Goal: Task Accomplishment & Management: Manage account settings

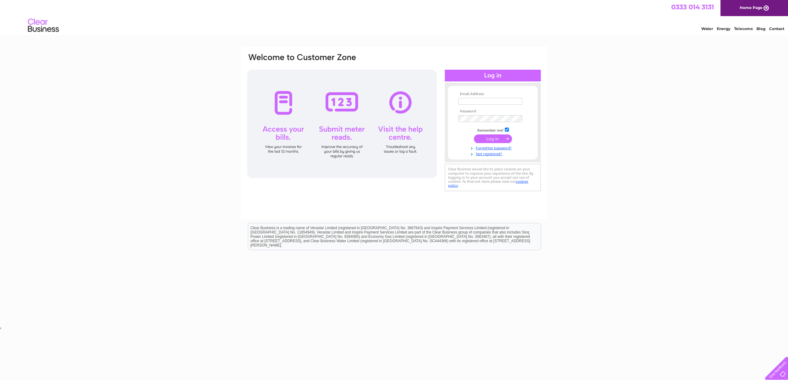
type input "studiocathywilkes@gmail.com"
click at [489, 139] on input "submit" at bounding box center [493, 138] width 38 height 9
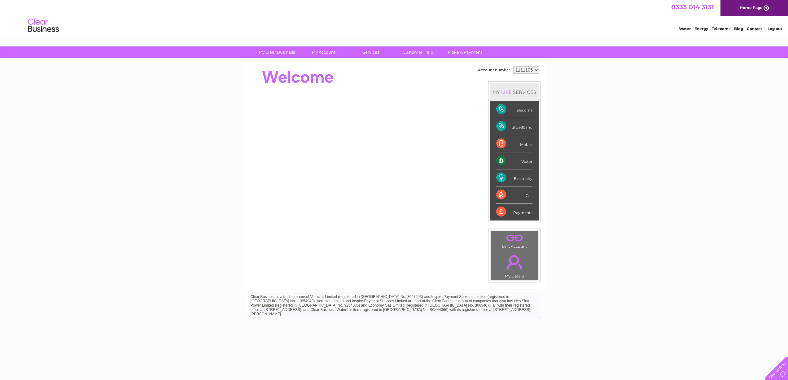
click at [515, 194] on div "Gas" at bounding box center [514, 194] width 36 height 17
click at [497, 195] on div "Gas" at bounding box center [514, 194] width 36 height 17
click at [522, 179] on div "Electricity" at bounding box center [514, 177] width 36 height 17
click at [496, 179] on div "Electricity" at bounding box center [514, 177] width 36 height 17
drag, startPoint x: 501, startPoint y: 178, endPoint x: 504, endPoint y: 111, distance: 67.3
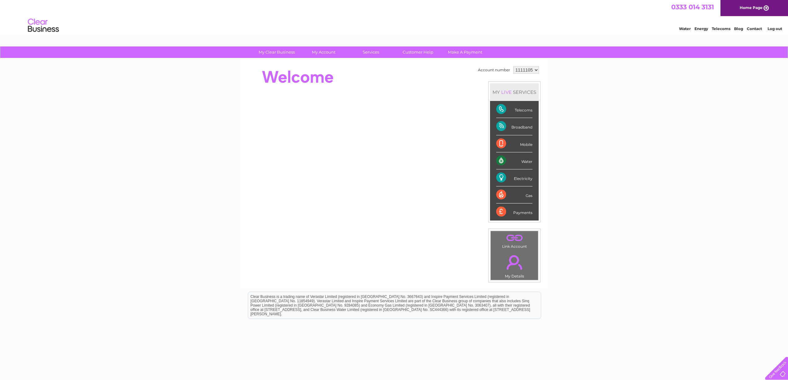
click at [500, 178] on div "Electricity" at bounding box center [514, 177] width 36 height 17
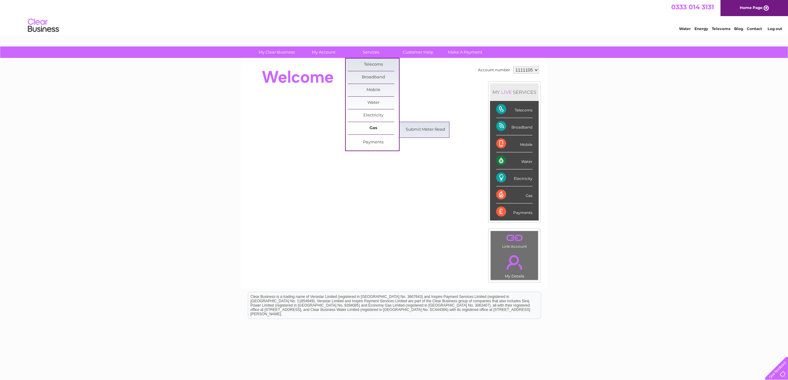
click at [371, 129] on link "Gas" at bounding box center [373, 128] width 51 height 12
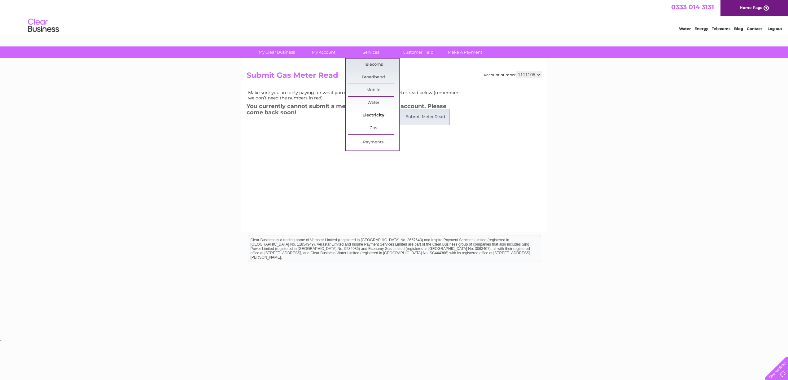
click at [374, 115] on link "Electricity" at bounding box center [373, 115] width 51 height 12
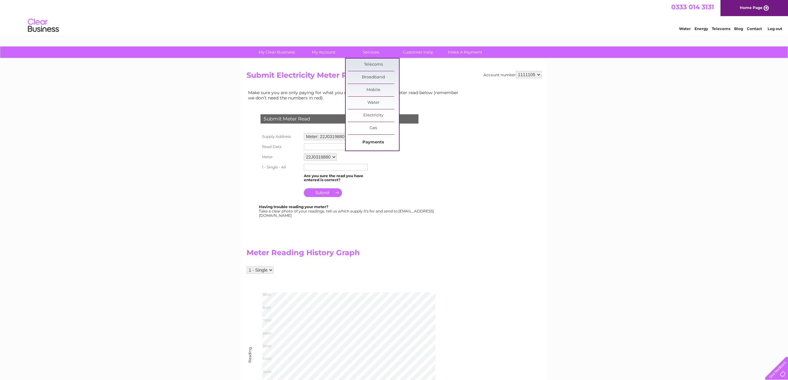
click at [375, 142] on link "Payments" at bounding box center [373, 142] width 51 height 12
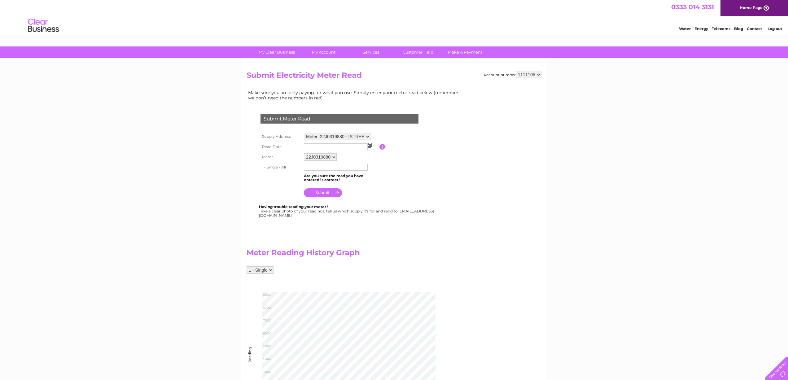
click at [371, 147] on img at bounding box center [370, 145] width 5 height 5
click at [309, 158] on span "Prev" at bounding box center [309, 156] width 5 height 5
click at [310, 157] on span "Prev" at bounding box center [309, 156] width 5 height 5
click at [309, 157] on span "Prev" at bounding box center [309, 156] width 5 height 5
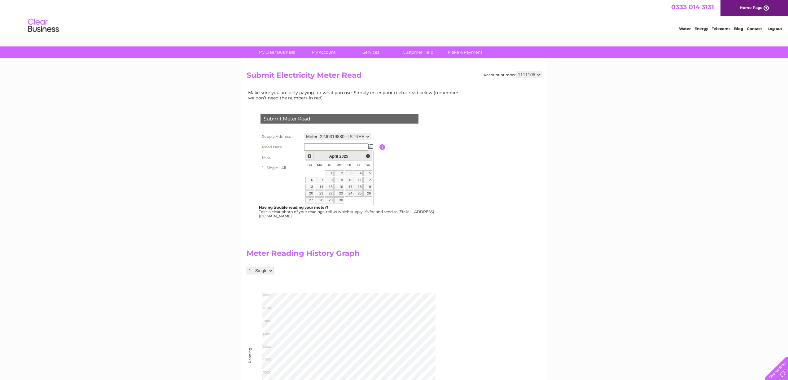
click at [309, 157] on span "Prev" at bounding box center [309, 156] width 5 height 5
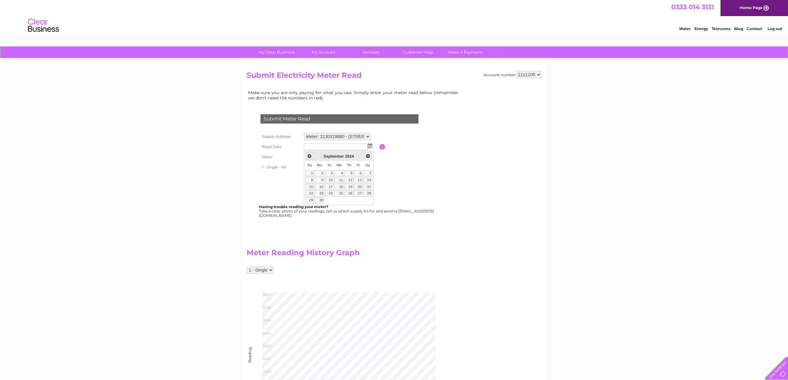
click at [309, 157] on span "Prev" at bounding box center [309, 156] width 5 height 5
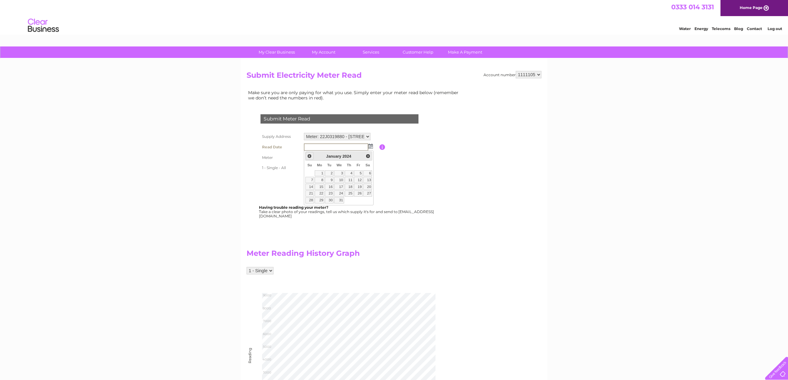
click at [309, 157] on span "Prev" at bounding box center [309, 156] width 5 height 5
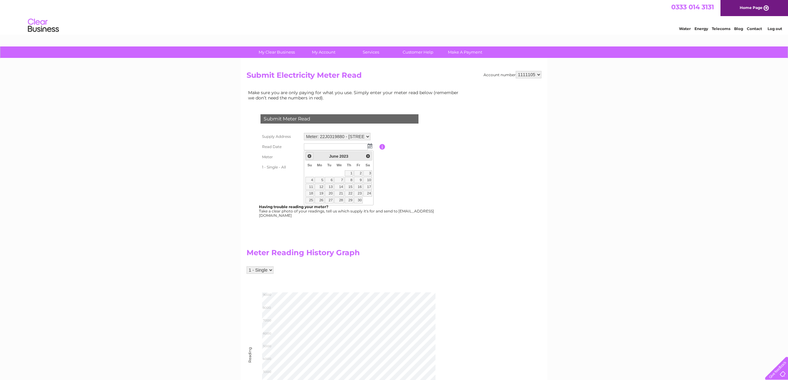
click at [309, 157] on span "Prev" at bounding box center [309, 156] width 5 height 5
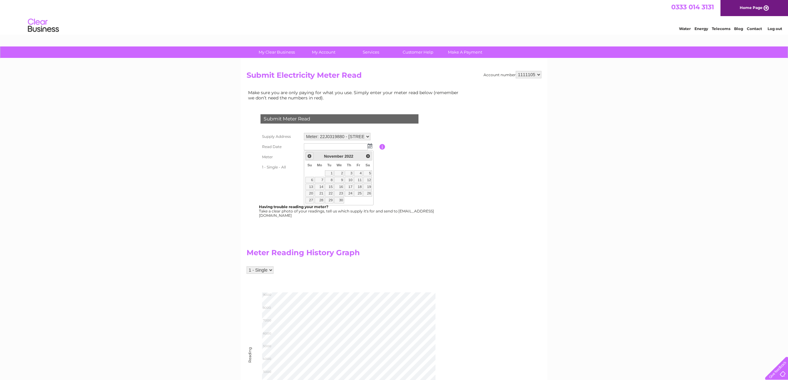
click at [309, 157] on span "Prev" at bounding box center [309, 156] width 5 height 5
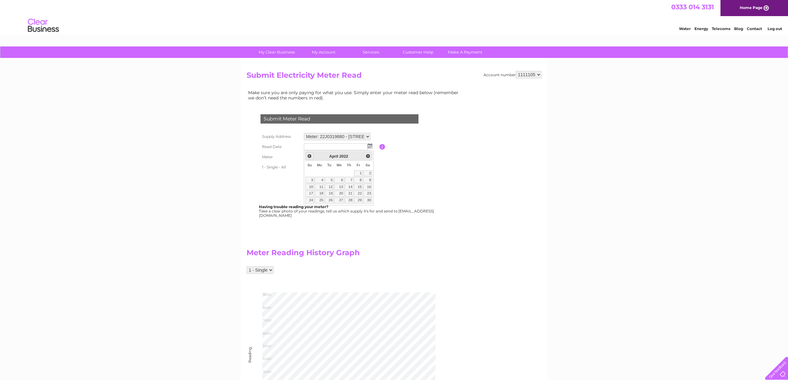
click at [309, 157] on span "Prev" at bounding box center [309, 156] width 5 height 5
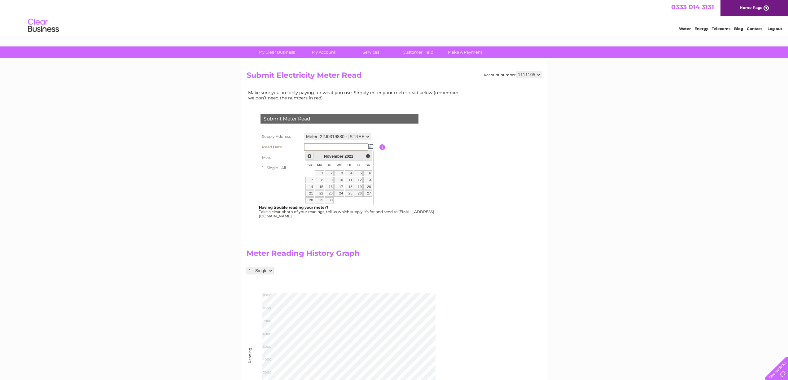
click at [309, 157] on span "Prev" at bounding box center [309, 156] width 5 height 5
click at [360, 180] on link "8" at bounding box center [358, 180] width 9 height 6
type input "2021/10/08"
click at [330, 194] on input "submit" at bounding box center [323, 192] width 38 height 9
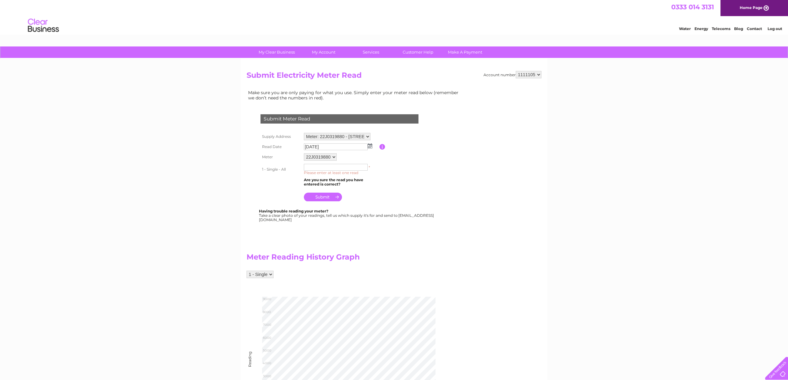
click at [346, 169] on input "text" at bounding box center [336, 167] width 64 height 7
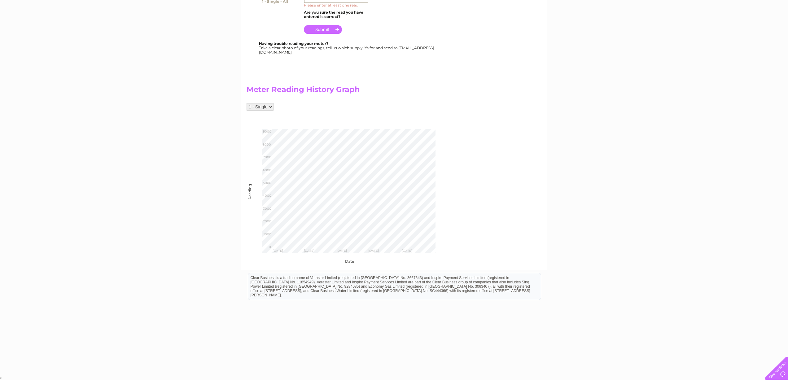
click at [270, 106] on select "1 - Single" at bounding box center [260, 106] width 27 height 7
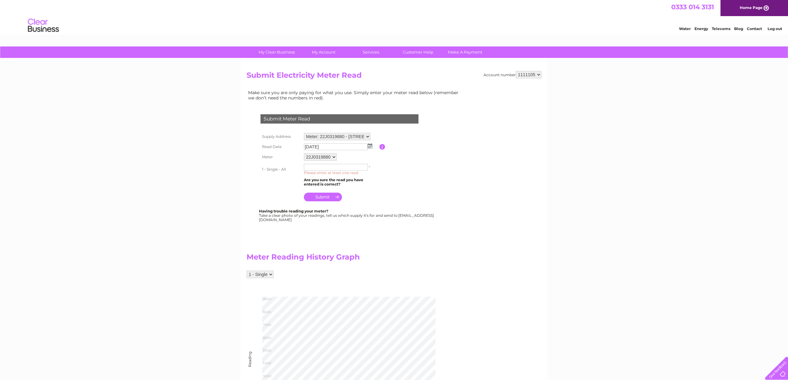
click at [383, 147] on input "button" at bounding box center [382, 147] width 6 height 6
click at [357, 160] on td "22J0319880" at bounding box center [340, 157] width 77 height 11
click at [352, 167] on input "text" at bounding box center [336, 167] width 64 height 7
type input "10000"
click at [325, 196] on input "submit" at bounding box center [323, 197] width 38 height 9
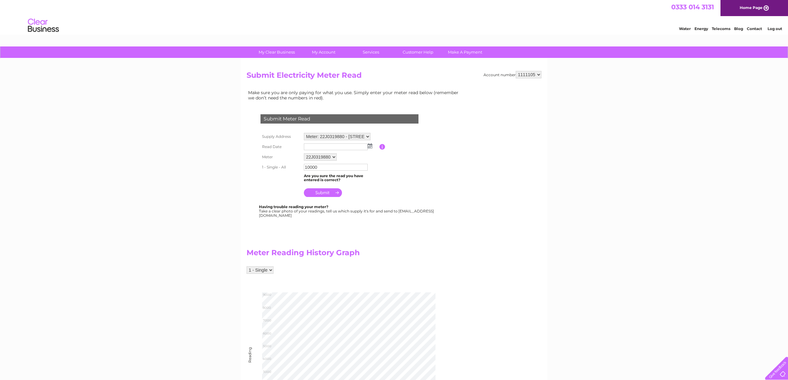
drag, startPoint x: 264, startPoint y: 216, endPoint x: 322, endPoint y: 215, distance: 58.3
click at [322, 215] on div "Having trouble reading your meter? Take a clear photo of your readings, tell us…" at bounding box center [347, 211] width 176 height 13
click at [440, 242] on div "Meter Reading History Graph 1 - Single Reading Fri Mar 28 2025 Thu May 01 2025 …" at bounding box center [355, 331] width 217 height 191
drag, startPoint x: 318, startPoint y: 217, endPoint x: 264, endPoint y: 218, distance: 53.9
click at [264, 217] on div "Having trouble reading your meter? Take a clear photo of your readings, tell us…" at bounding box center [347, 211] width 176 height 13
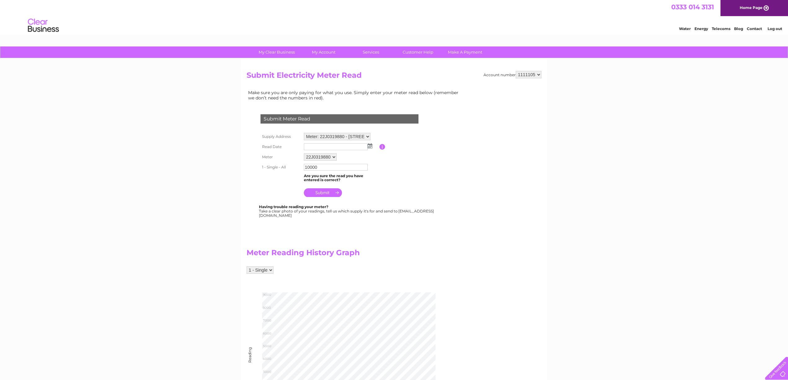
copy div "Meterread@clearbusiness.co.uk"
click at [333, 156] on select "22J0319880" at bounding box center [320, 156] width 33 height 7
click at [314, 158] on select "22J0319880" at bounding box center [320, 157] width 33 height 8
drag, startPoint x: 315, startPoint y: 158, endPoint x: 638, endPoint y: 3, distance: 358.2
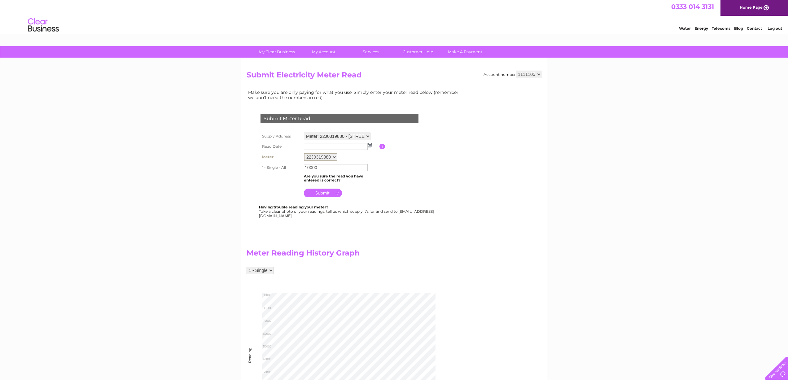
scroll to position [2, 0]
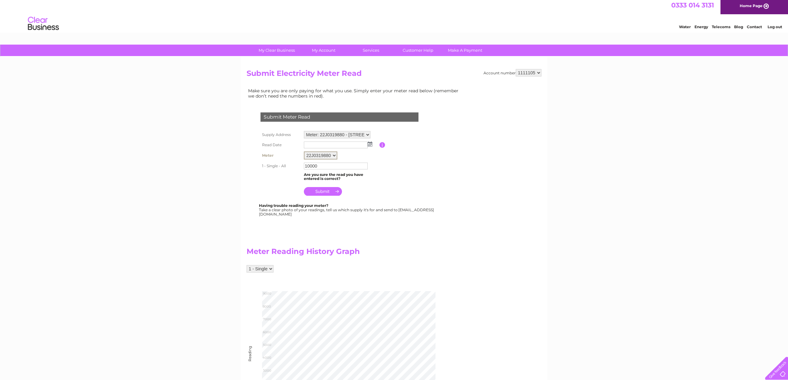
click at [519, 73] on select "1111105" at bounding box center [529, 72] width 26 height 7
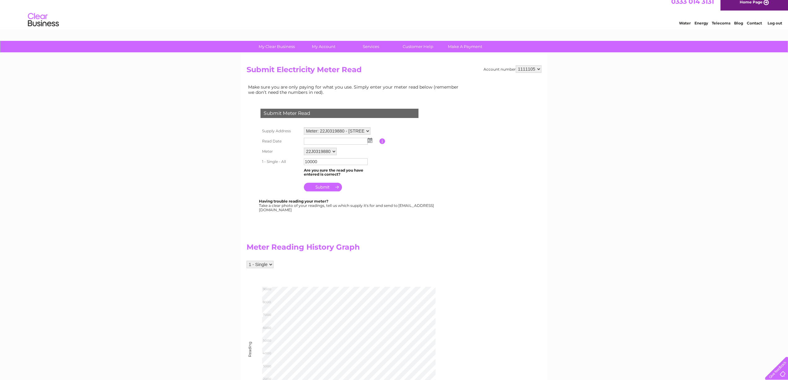
scroll to position [6, 0]
drag, startPoint x: 525, startPoint y: 68, endPoint x: 655, endPoint y: 5, distance: 143.8
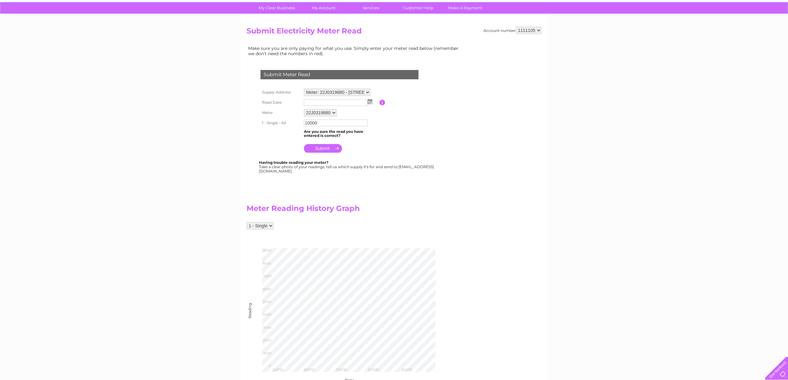
scroll to position [0, 0]
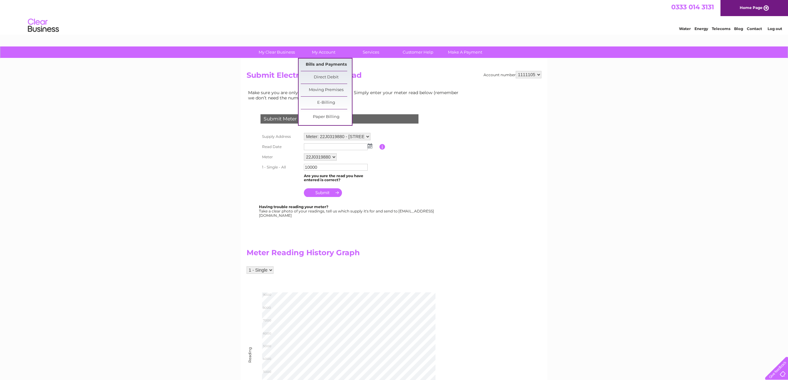
click at [319, 63] on link "Bills and Payments" at bounding box center [326, 65] width 51 height 12
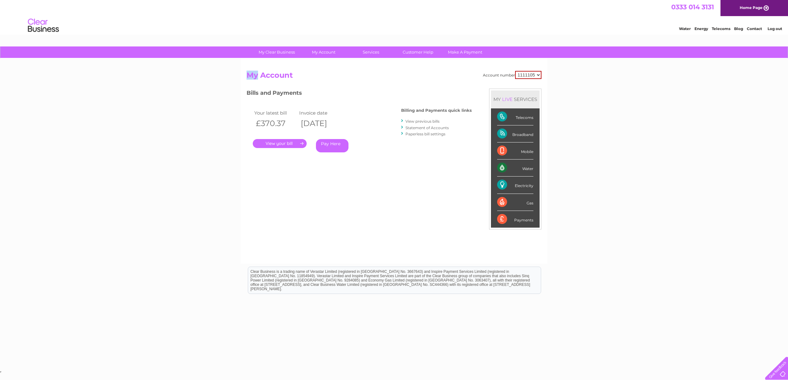
click at [416, 121] on link "View previous bills" at bounding box center [423, 121] width 34 height 5
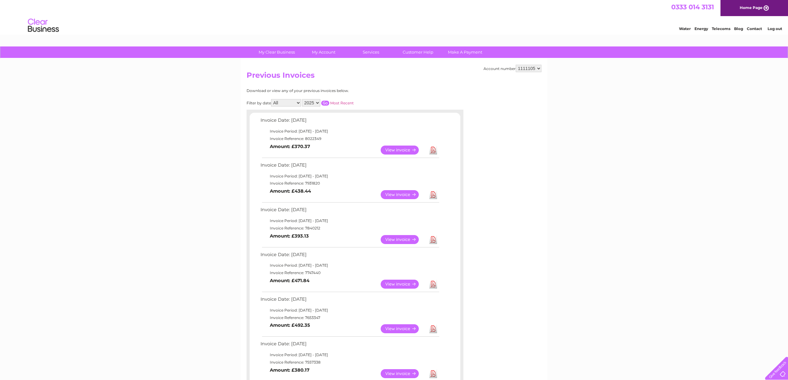
click at [404, 121] on td "Invoice Date: [DATE]" at bounding box center [349, 121] width 181 height 11
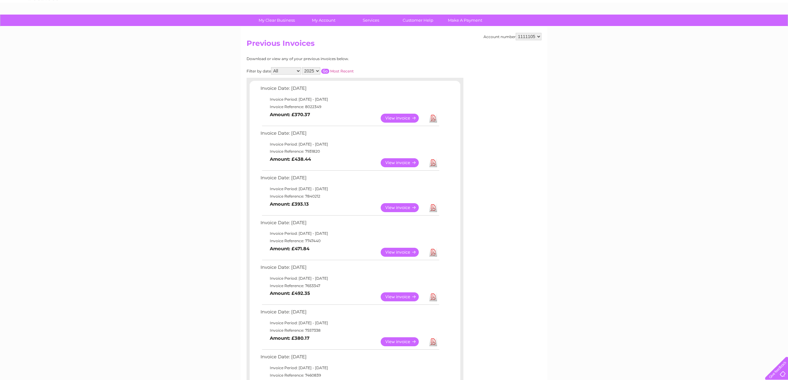
scroll to position [33, 0]
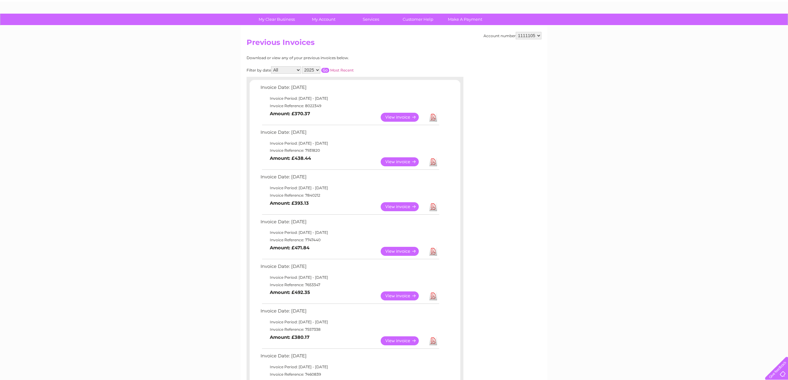
click at [314, 72] on select "2025 2024 2023 2022" at bounding box center [311, 69] width 18 height 7
select select "2022"
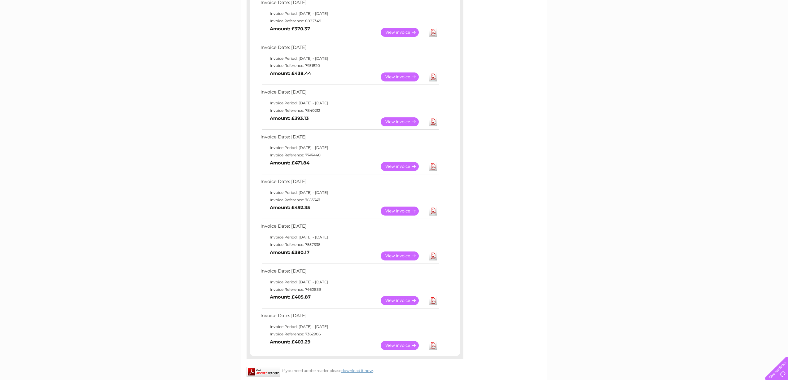
scroll to position [0, 0]
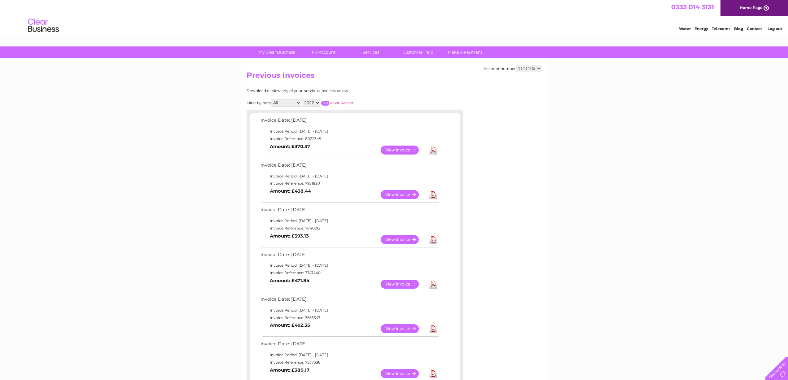
click at [324, 102] on input "button" at bounding box center [325, 103] width 8 height 5
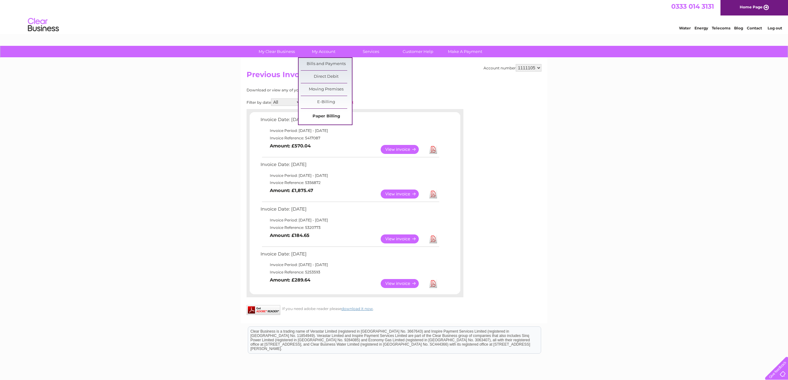
click at [323, 114] on link "Paper Billing" at bounding box center [326, 116] width 51 height 12
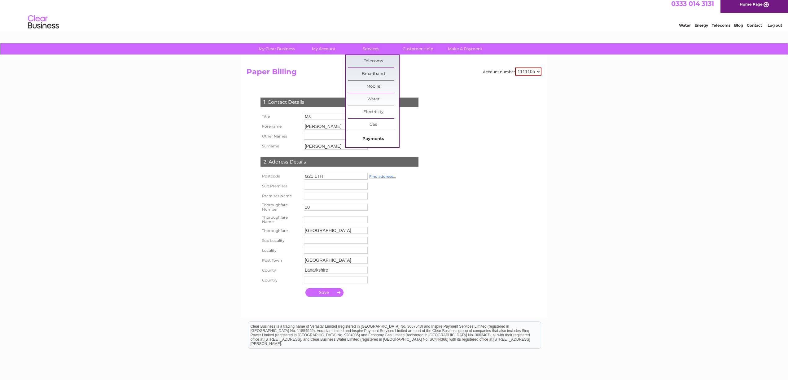
scroll to position [4, 0]
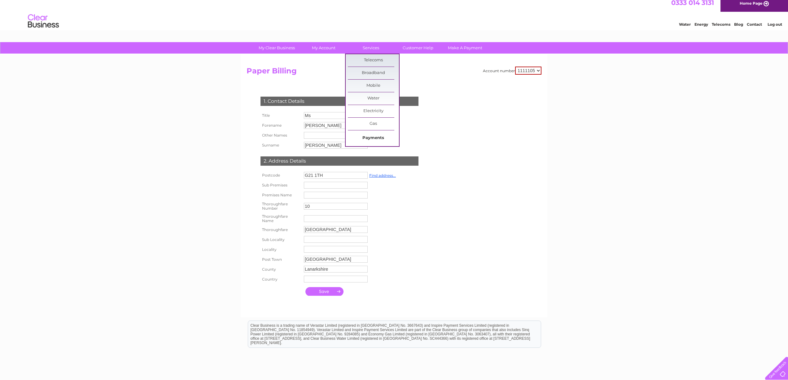
click at [373, 138] on link "Payments" at bounding box center [373, 138] width 51 height 12
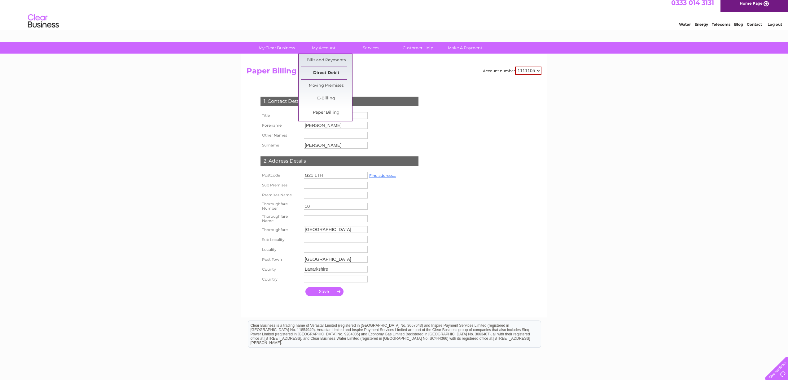
click at [327, 74] on link "Direct Debit" at bounding box center [326, 73] width 51 height 12
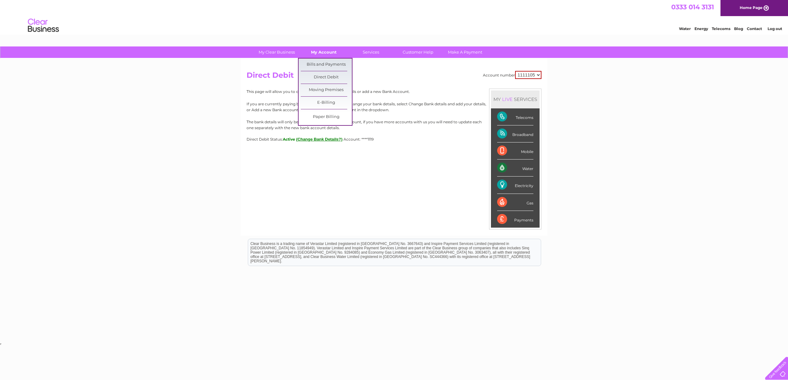
click at [320, 54] on link "My Account" at bounding box center [323, 51] width 51 height 11
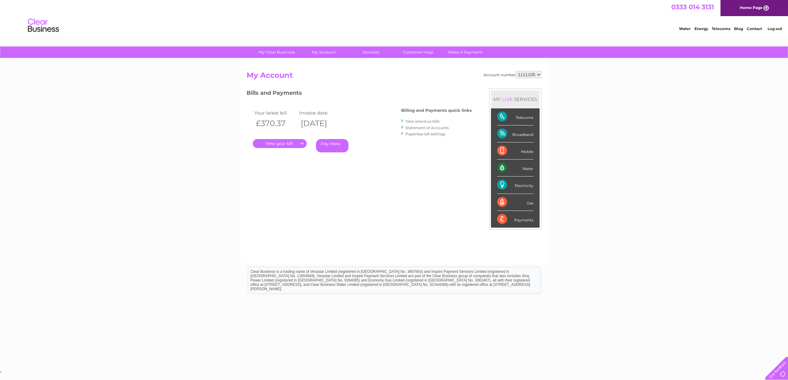
click at [324, 65] on div "Account number 1111105 My Account MY LIVE SERVICES Telecoms Broadband Mobile Wa…" at bounding box center [394, 161] width 307 height 205
click at [322, 63] on link "Bills and Payments" at bounding box center [326, 65] width 51 height 12
click at [418, 128] on link "Statement of Accounts" at bounding box center [427, 127] width 43 height 5
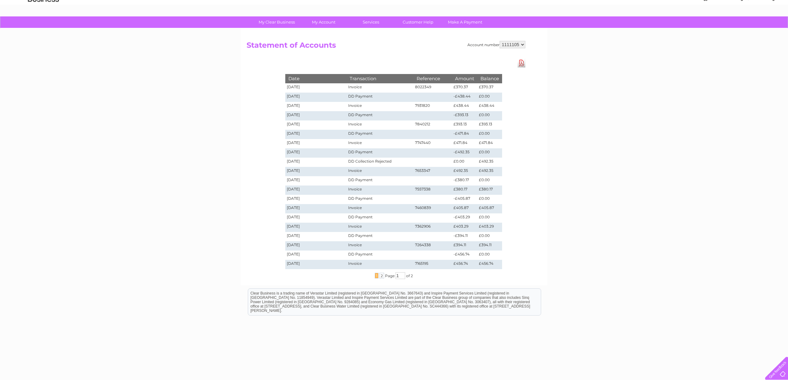
scroll to position [46, 0]
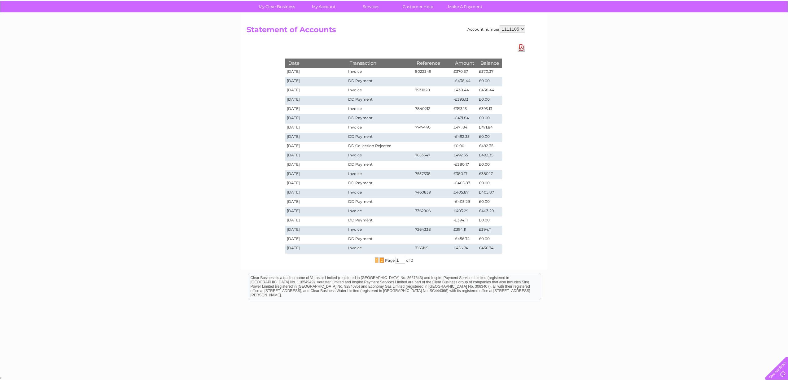
click at [381, 260] on span "2" at bounding box center [381, 260] width 5 height 6
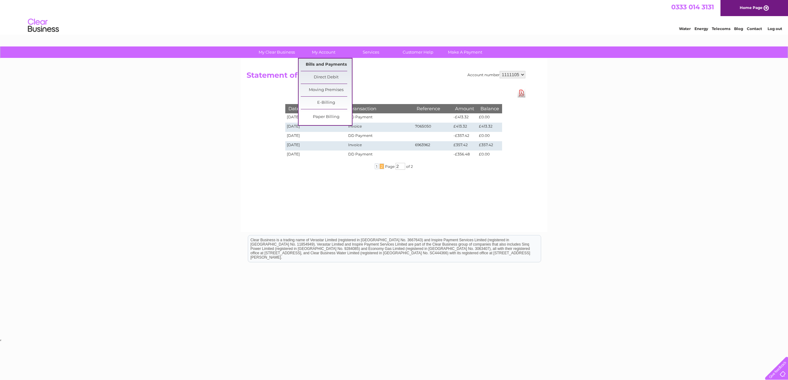
click at [327, 64] on link "Bills and Payments" at bounding box center [326, 65] width 51 height 12
